Goal: Register for event/course

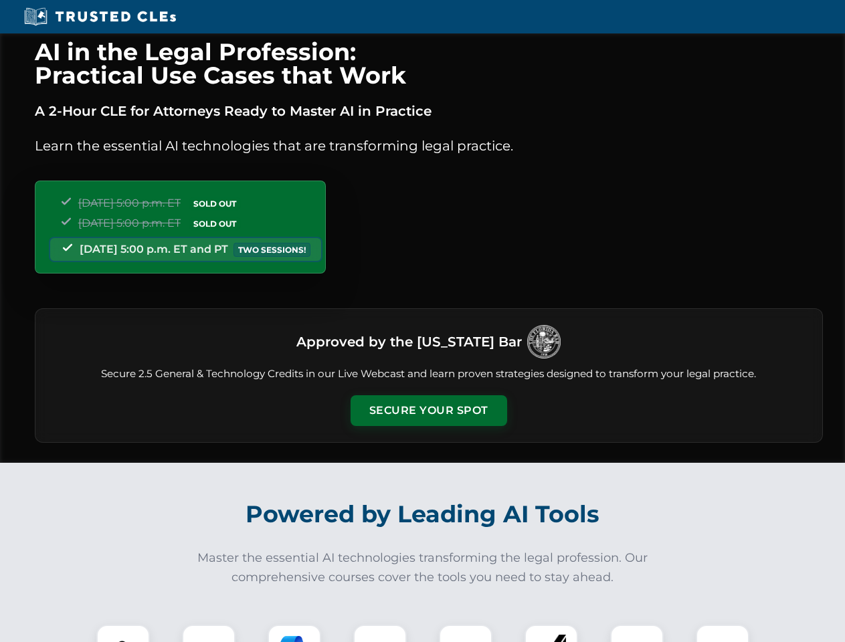
click at [428, 411] on button "Secure Your Spot" at bounding box center [429, 410] width 157 height 31
click at [123, 634] on img at bounding box center [123, 651] width 39 height 39
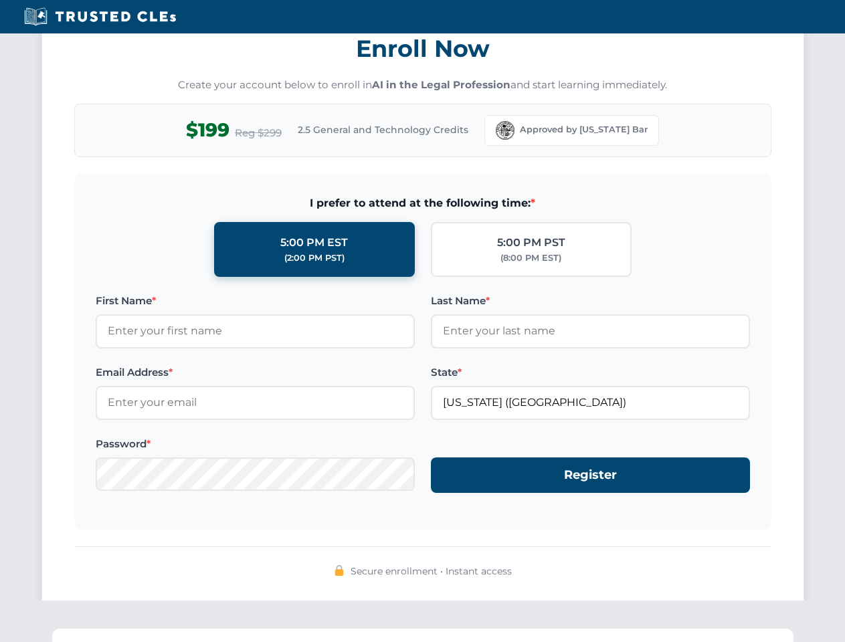
scroll to position [1313, 0]
